Goal: Task Accomplishment & Management: Manage account settings

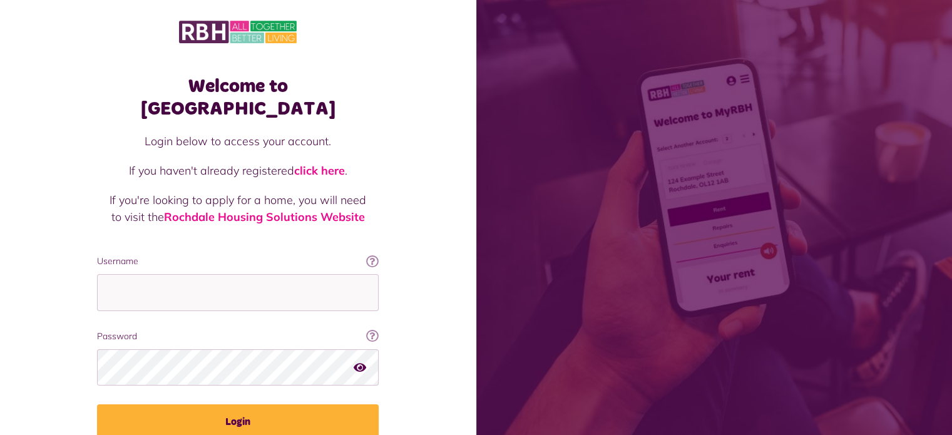
type input "**********"
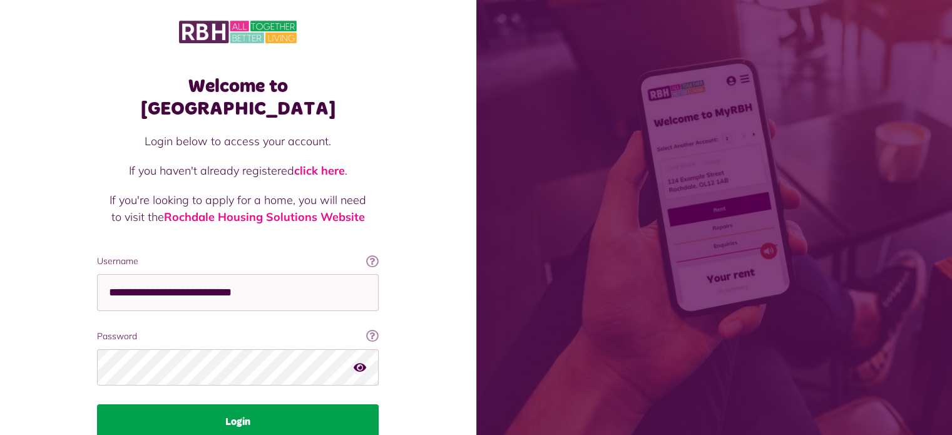
click at [215, 404] on button "Login" at bounding box center [238, 421] width 282 height 35
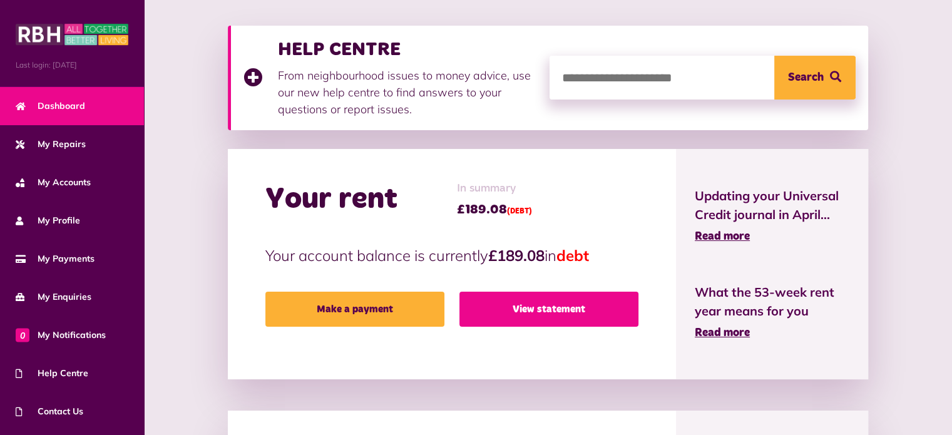
scroll to position [165, 0]
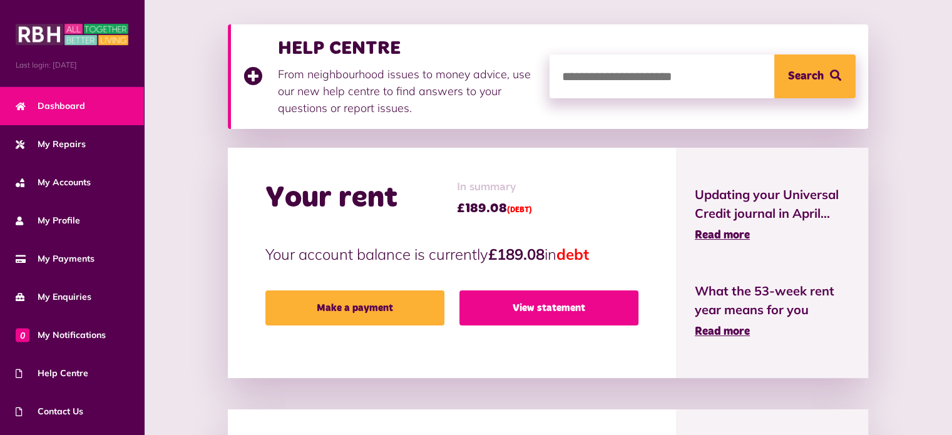
click at [593, 314] on link "View statement" at bounding box center [548, 307] width 179 height 35
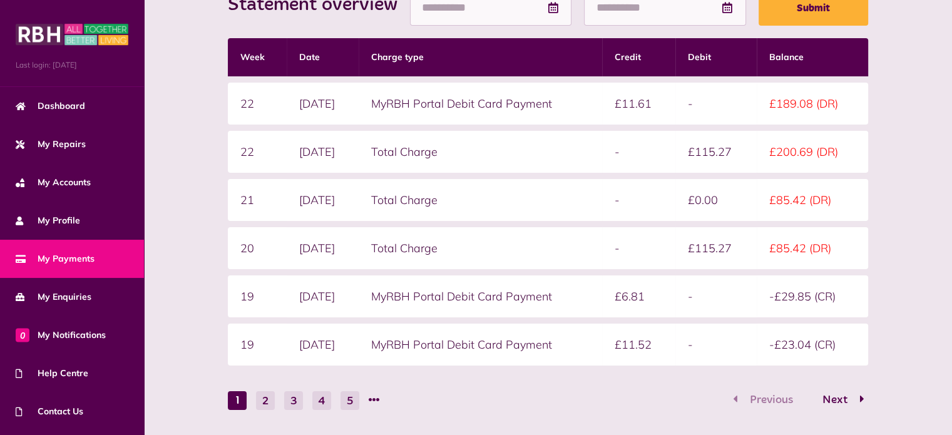
scroll to position [294, 0]
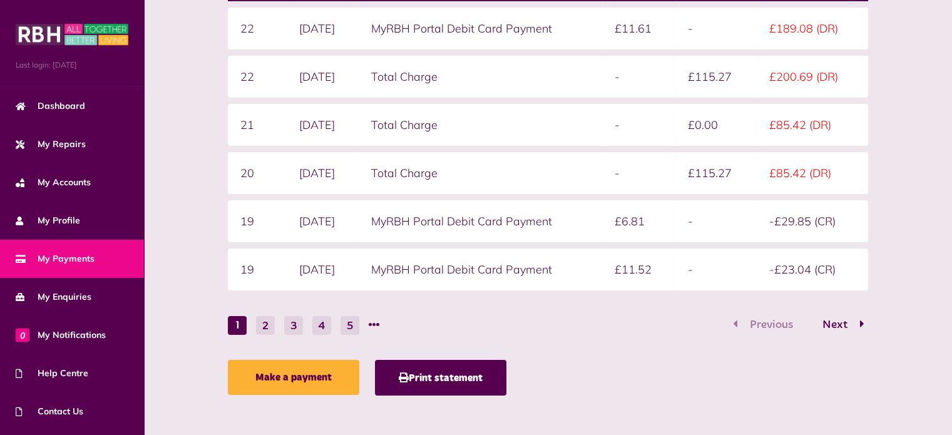
click at [834, 323] on span "Next" at bounding box center [835, 324] width 44 height 11
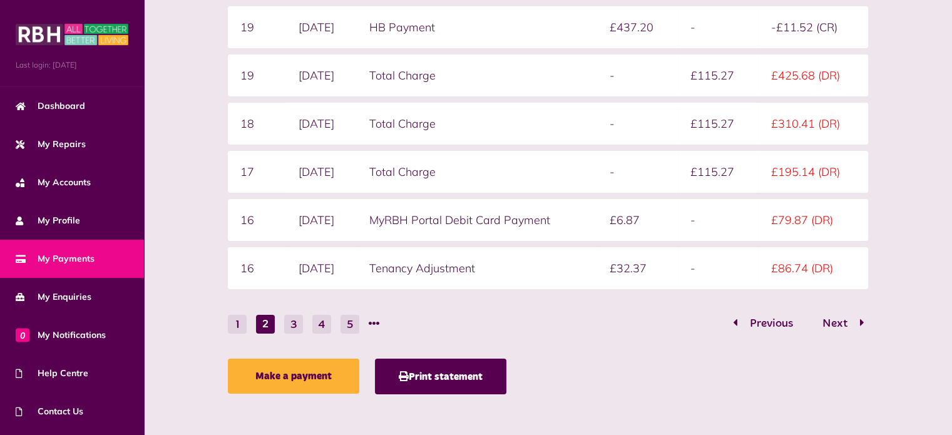
click at [692, 351] on div "Statement overview Showing To Submit Week Date Charge type Credit Debit Balance…" at bounding box center [548, 147] width 652 height 507
click at [234, 319] on button "1" at bounding box center [237, 324] width 19 height 19
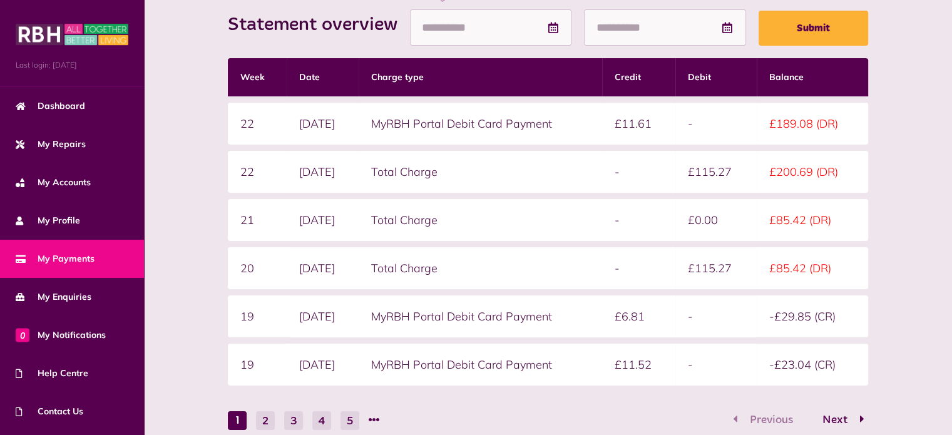
scroll to position [198, 0]
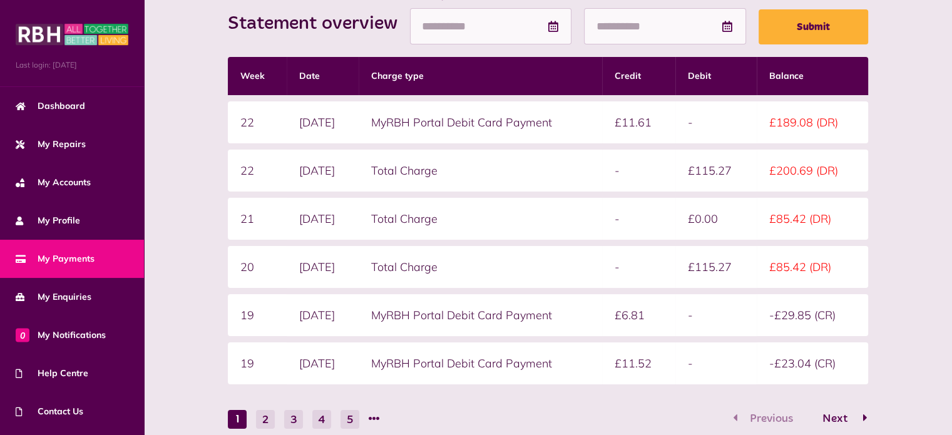
click at [842, 415] on span "Next" at bounding box center [835, 418] width 44 height 11
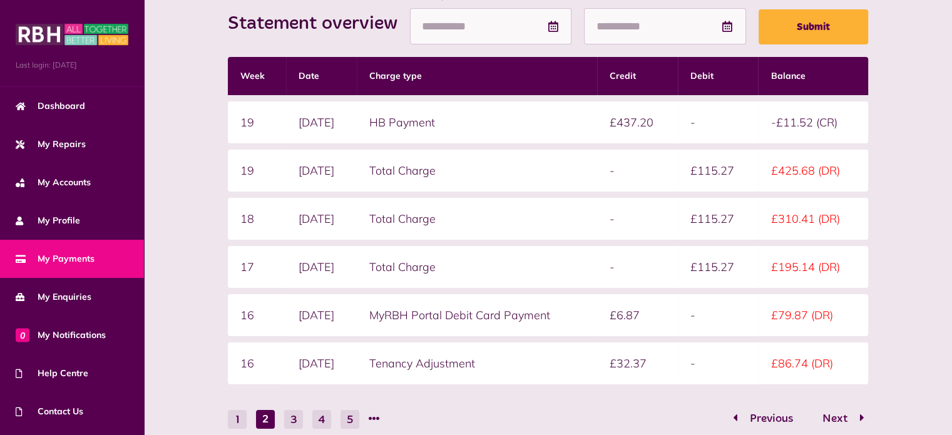
click at [685, 411] on nav "1 2 3 4 5 Previous Next" at bounding box center [548, 418] width 640 height 19
click at [844, 413] on span "Next" at bounding box center [835, 418] width 44 height 11
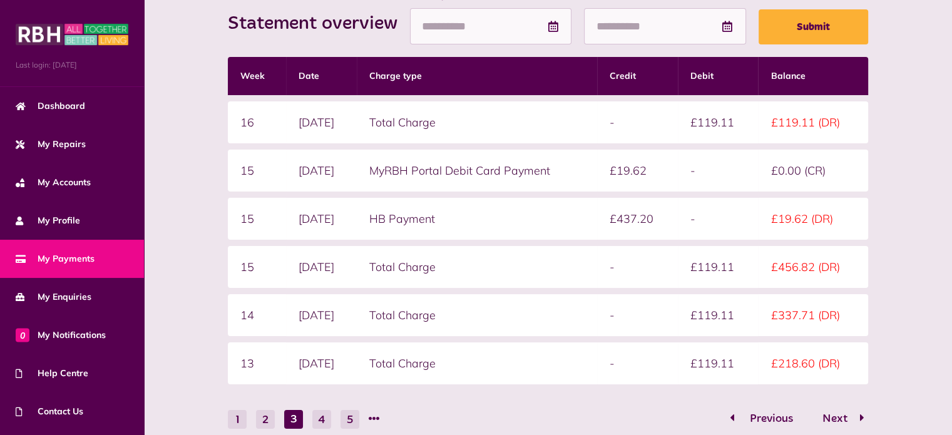
click at [777, 416] on span "Previous" at bounding box center [771, 418] width 62 height 11
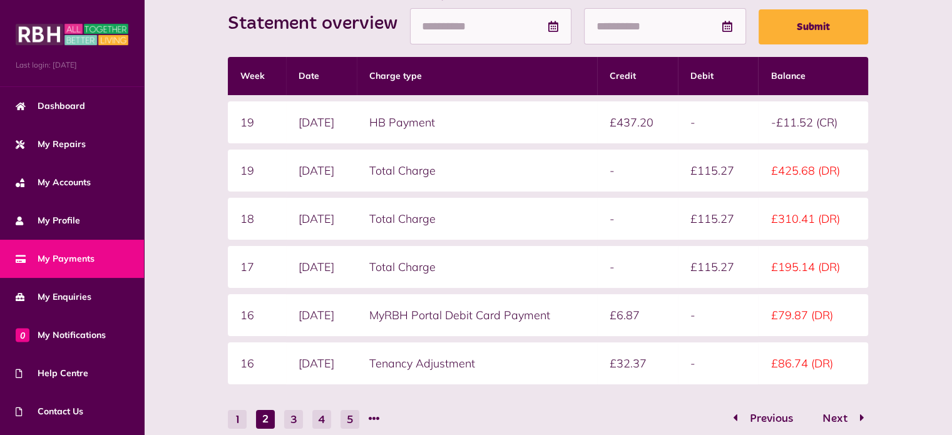
click at [698, 406] on form "Statement overview Showing To Submit Week Date Charge type Credit Debit Balance…" at bounding box center [548, 209] width 640 height 440
click at [238, 419] on button "1" at bounding box center [237, 419] width 19 height 19
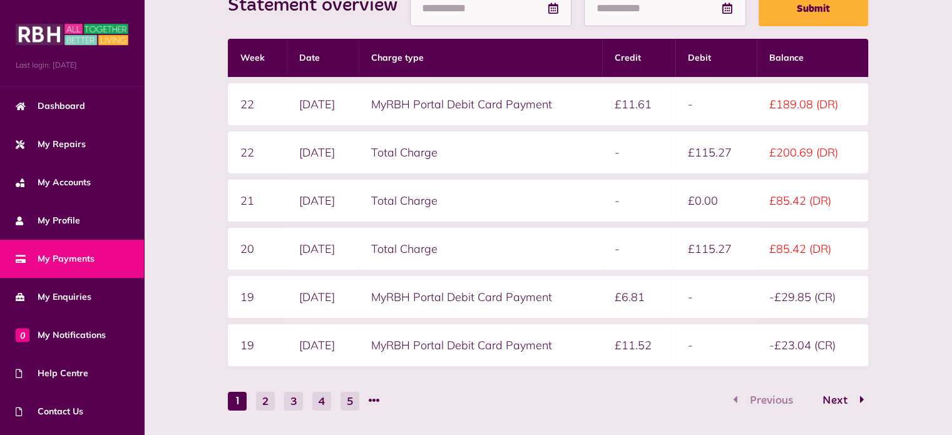
scroll to position [294, 0]
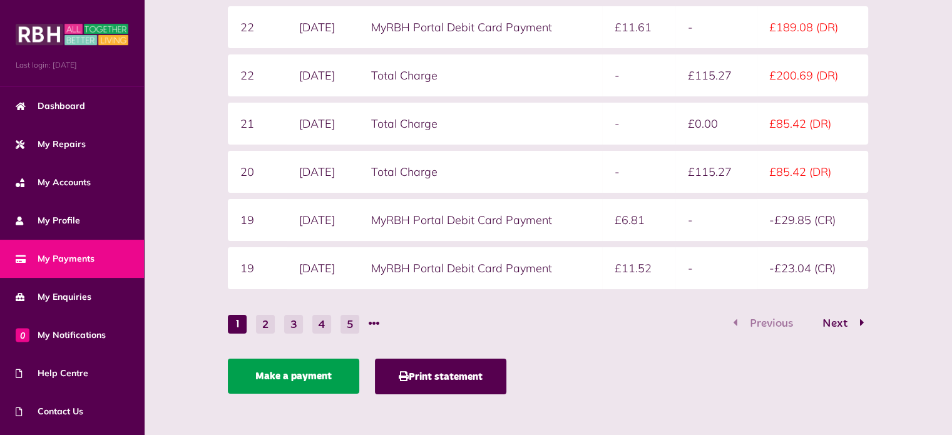
click at [301, 372] on link "Make a payment" at bounding box center [293, 376] width 131 height 35
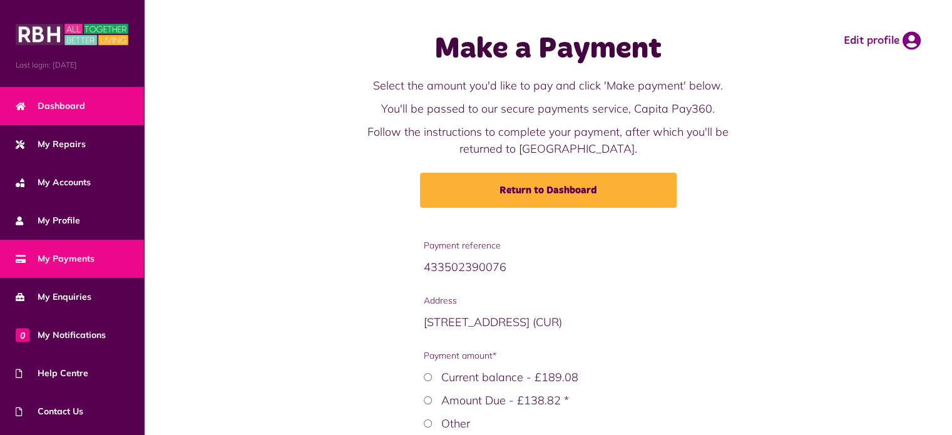
click at [79, 105] on span "Dashboard" at bounding box center [50, 106] width 69 height 13
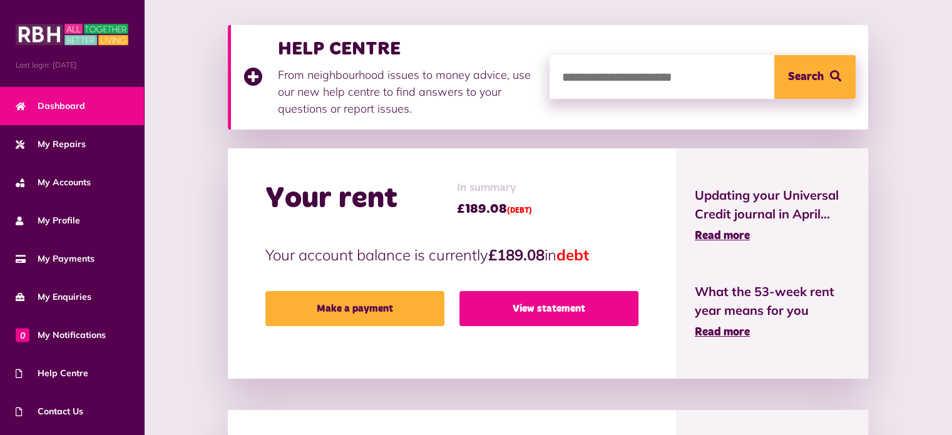
scroll to position [165, 0]
click at [582, 310] on link "View statement" at bounding box center [548, 307] width 179 height 35
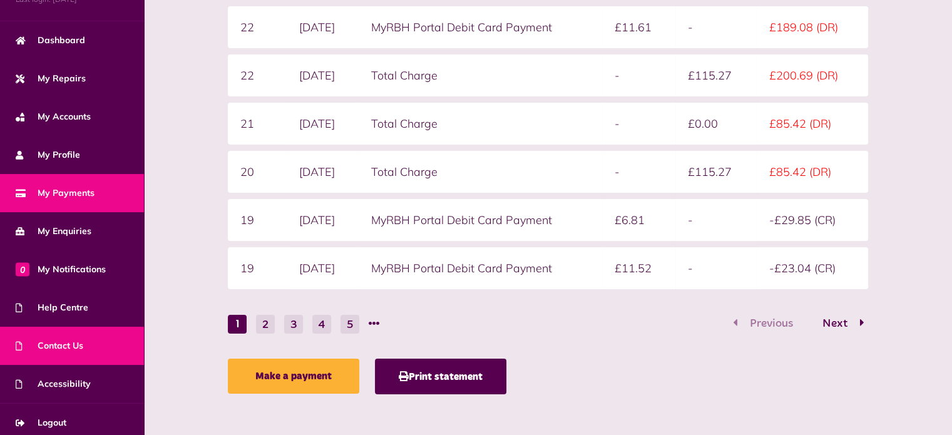
scroll to position [71, 0]
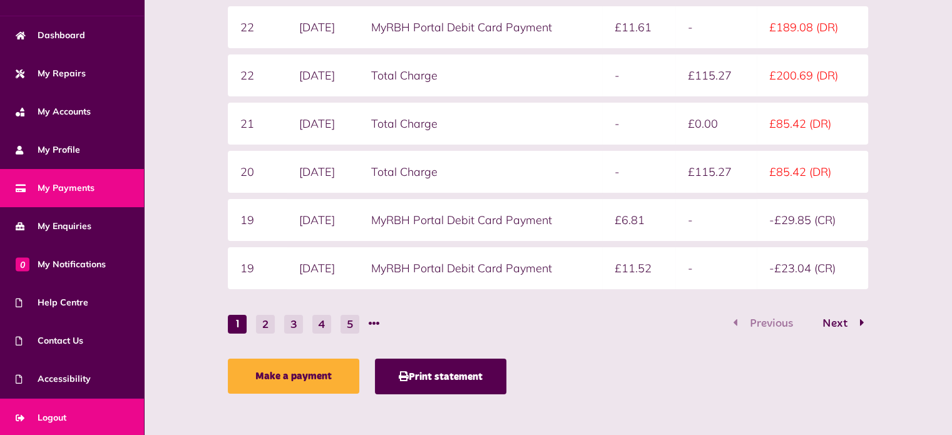
click at [73, 422] on link "Logout" at bounding box center [72, 418] width 144 height 38
